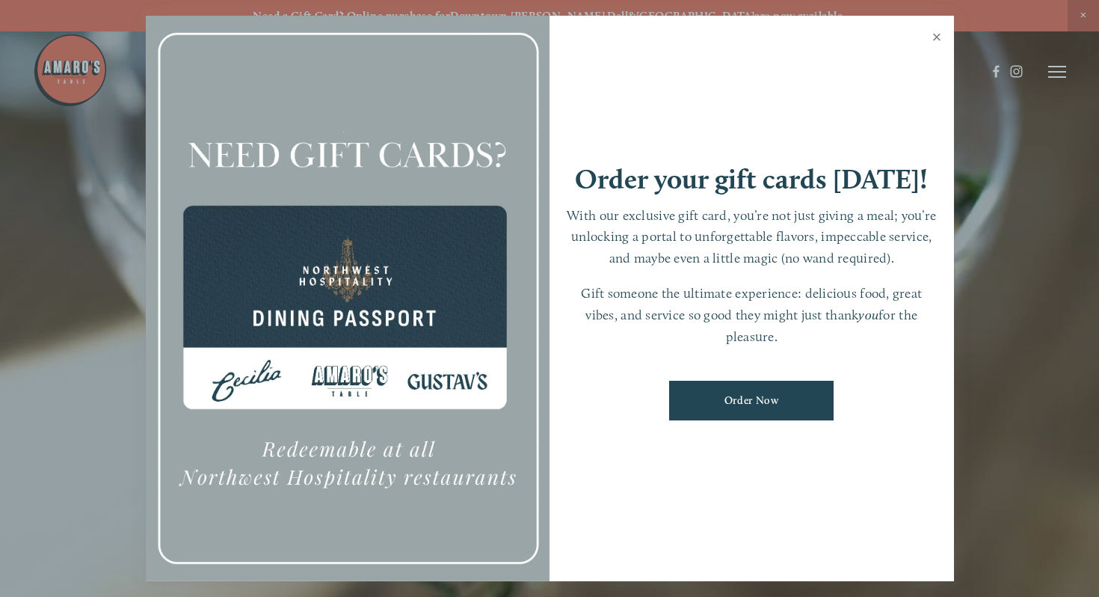
click at [938, 36] on link "Close" at bounding box center [937, 39] width 29 height 42
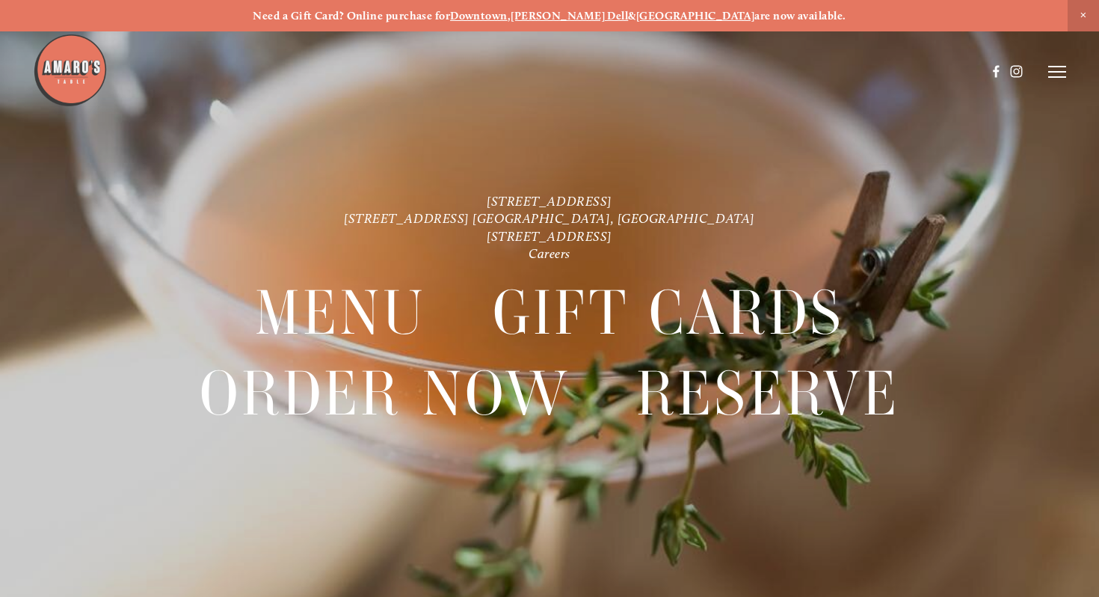
click at [1054, 78] on header "Menu Order Now Visit Gallery 0" at bounding box center [549, 71] width 1033 height 143
click at [1054, 76] on icon at bounding box center [1057, 71] width 18 height 13
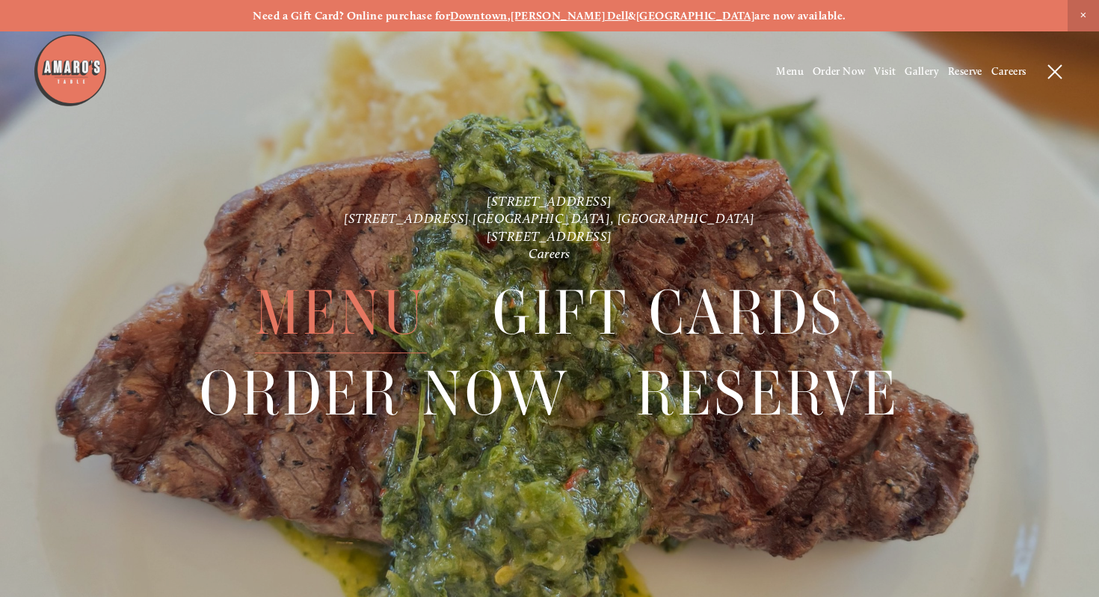
click at [374, 319] on span "Menu" at bounding box center [341, 314] width 172 height 80
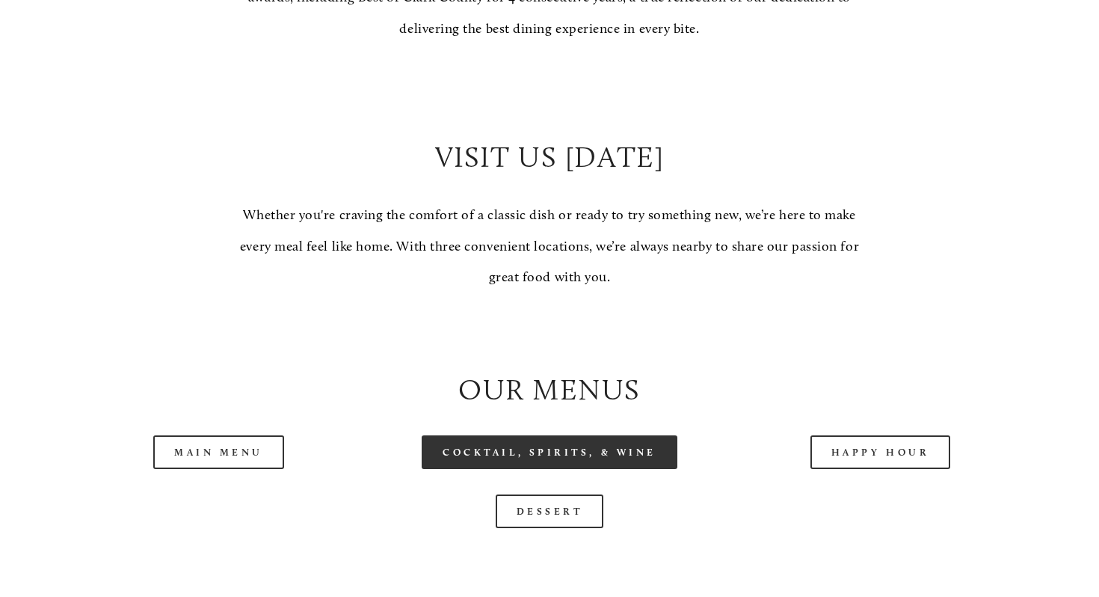
scroll to position [1358, 0]
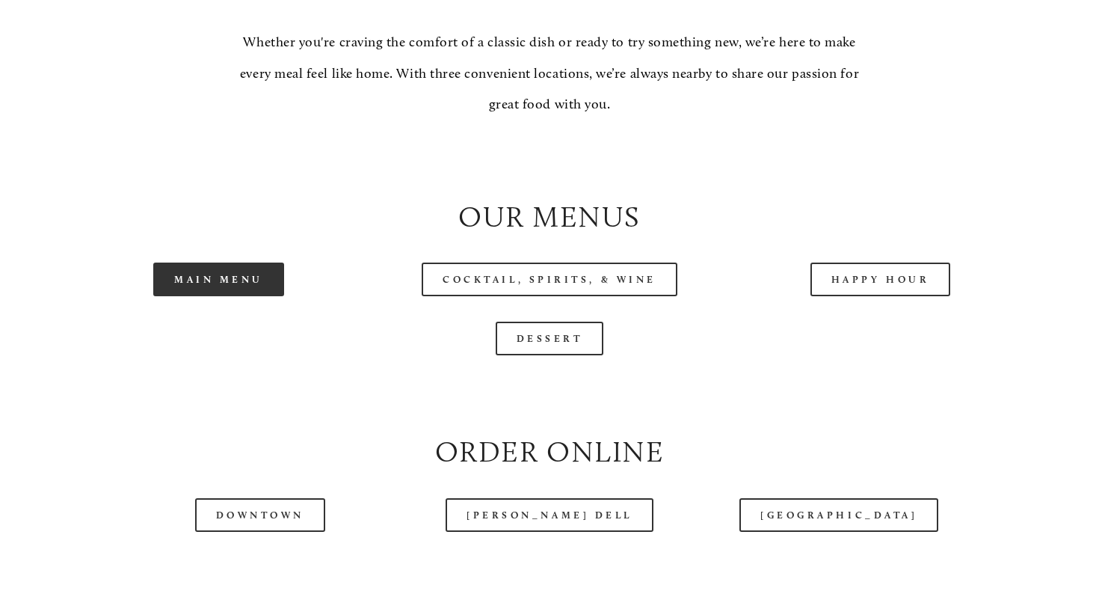
click at [232, 296] on link "Main Menu" at bounding box center [218, 279] width 131 height 34
